Goal: Task Accomplishment & Management: Manage account settings

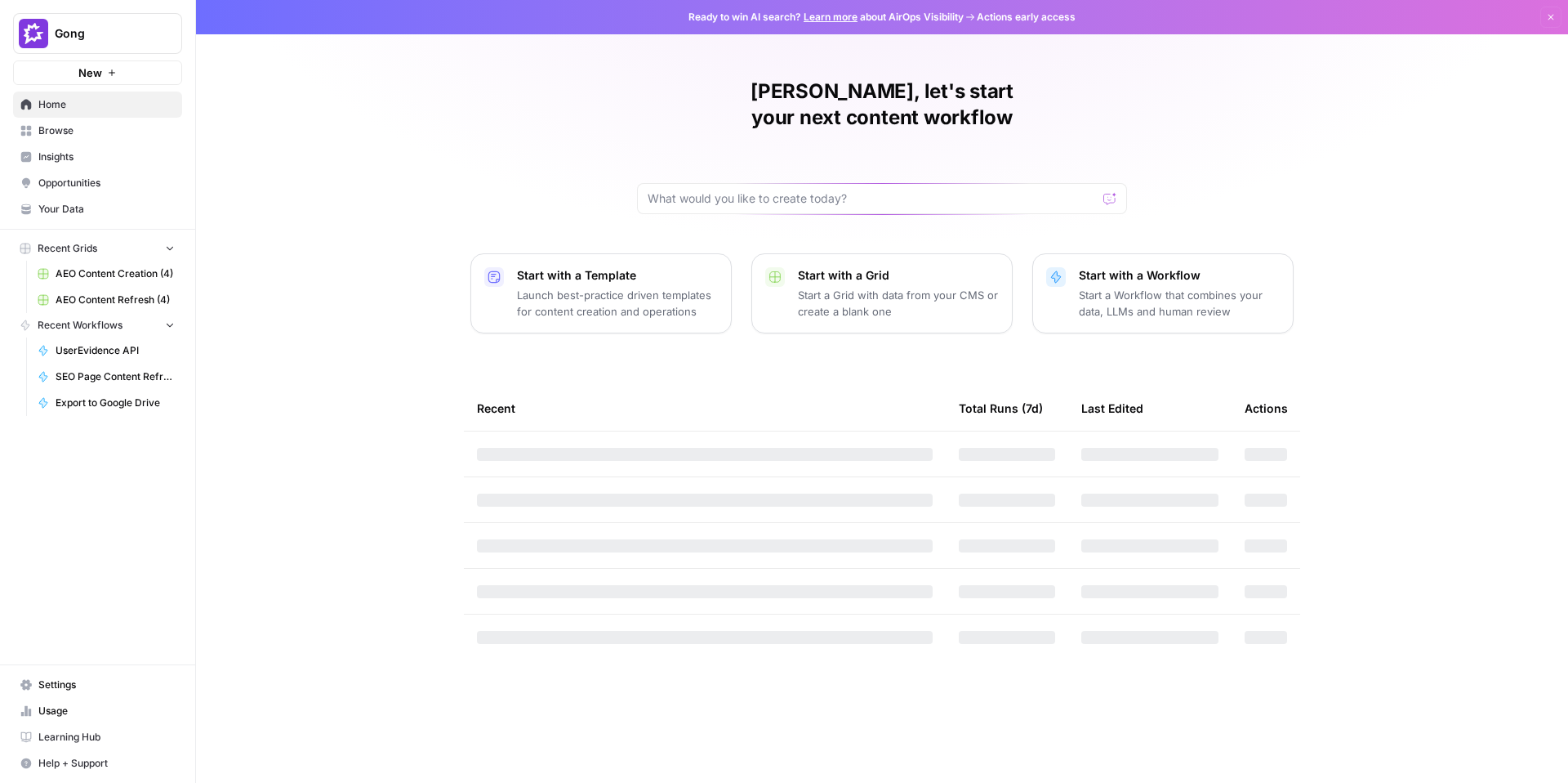
click at [108, 34] on span "Gong" at bounding box center [104, 33] width 99 height 16
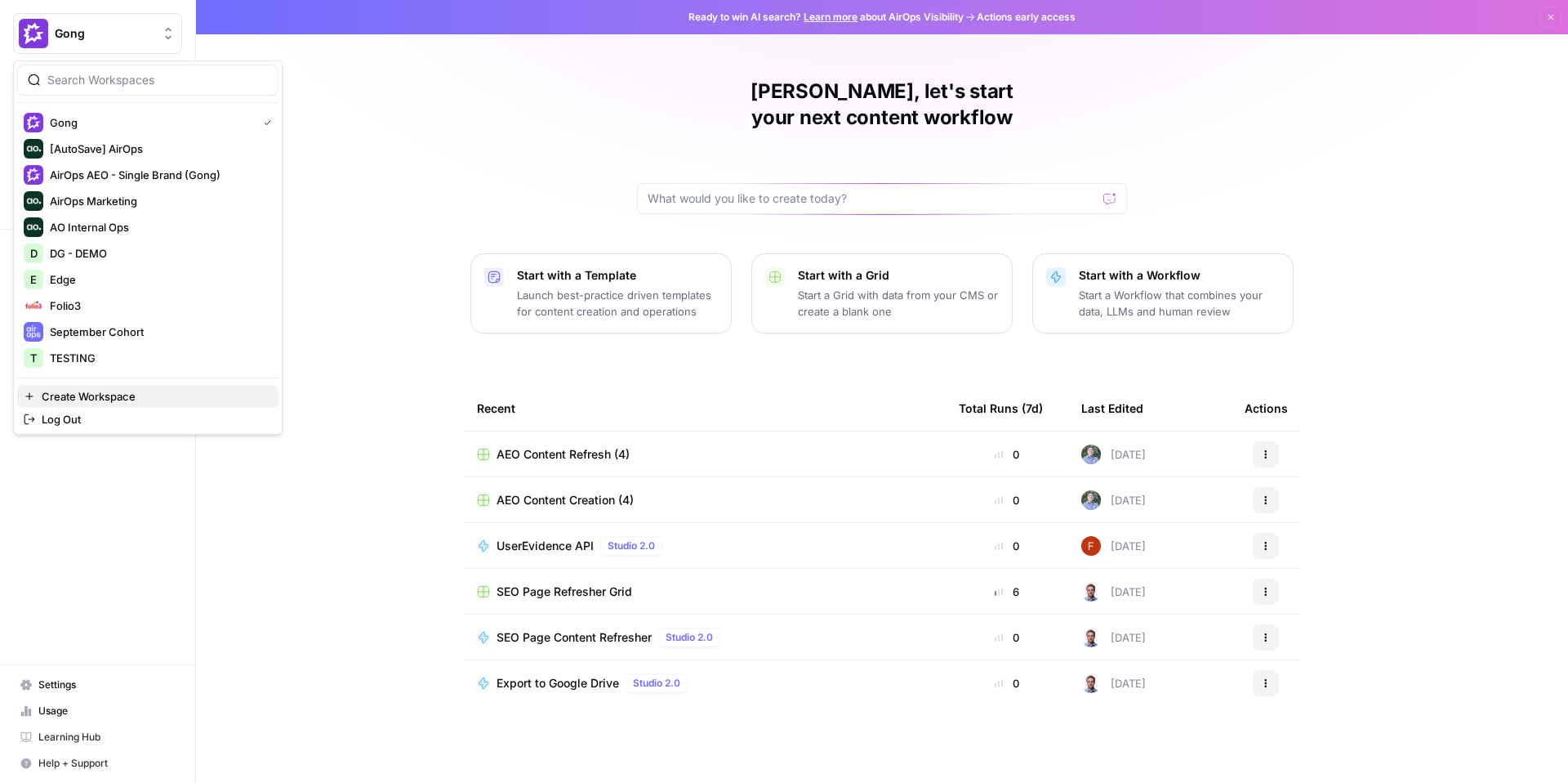
click at [135, 402] on span "Create Workspace" at bounding box center [154, 395] width 224 height 16
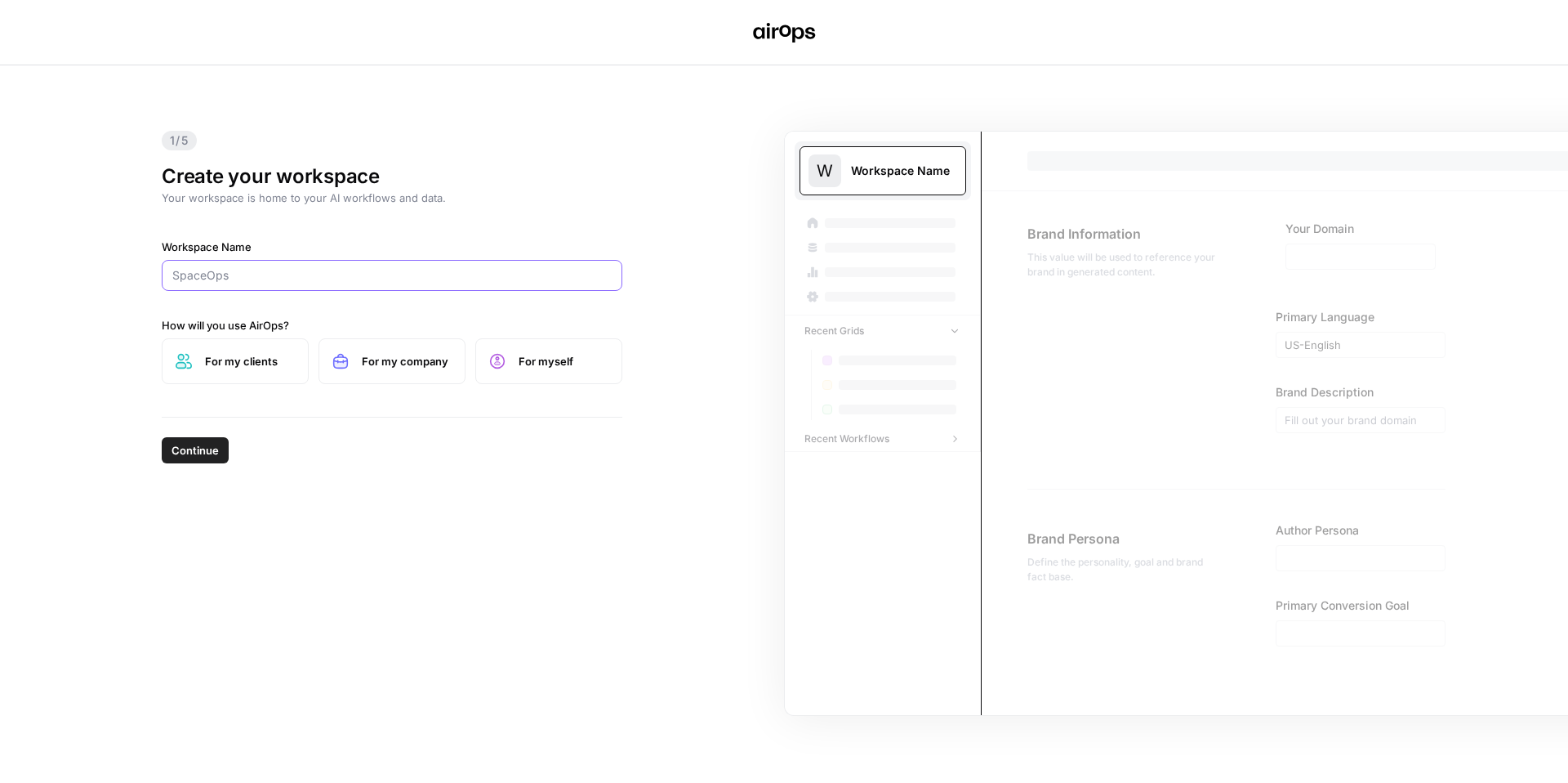
click at [323, 277] on input "Workspace Name" at bounding box center [391, 275] width 440 height 16
type input "Tembo"
click at [422, 372] on label "For my company" at bounding box center [391, 361] width 147 height 46
click at [194, 457] on span "Continue" at bounding box center [196, 449] width 47 height 16
